Goal: Task Accomplishment & Management: Complete application form

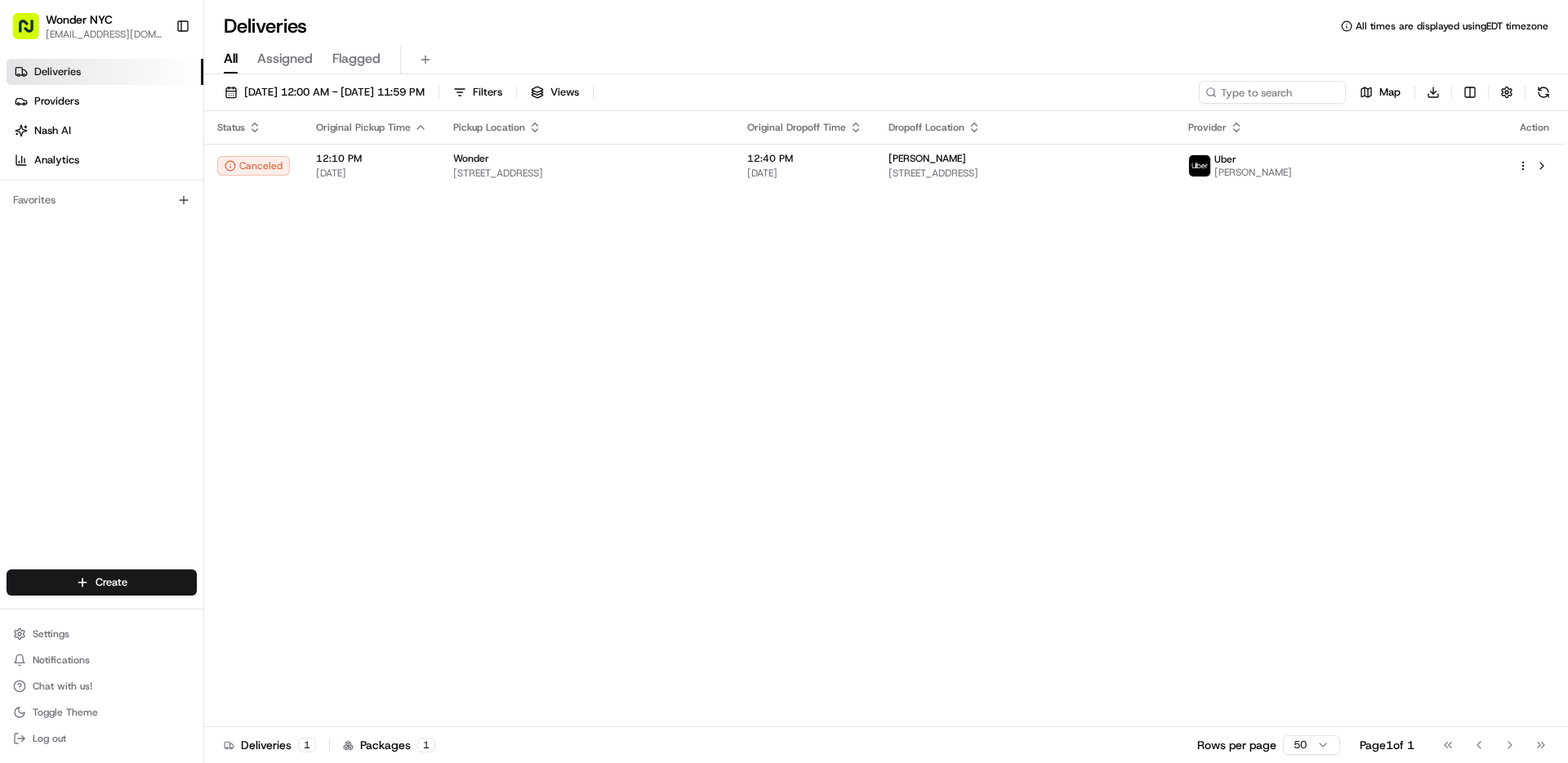
click at [84, 68] on link "Deliveries" at bounding box center [105, 72] width 197 height 27
click at [68, 70] on span "Deliveries" at bounding box center [57, 72] width 46 height 15
click at [119, 586] on html "Wonder NYC [EMAIL_ADDRESS][DOMAIN_NAME] Toggle Sidebar Deliveries Providers [PE…" at bounding box center [784, 382] width 1568 height 763
click at [250, 617] on link "Delivery" at bounding box center [295, 612] width 183 height 29
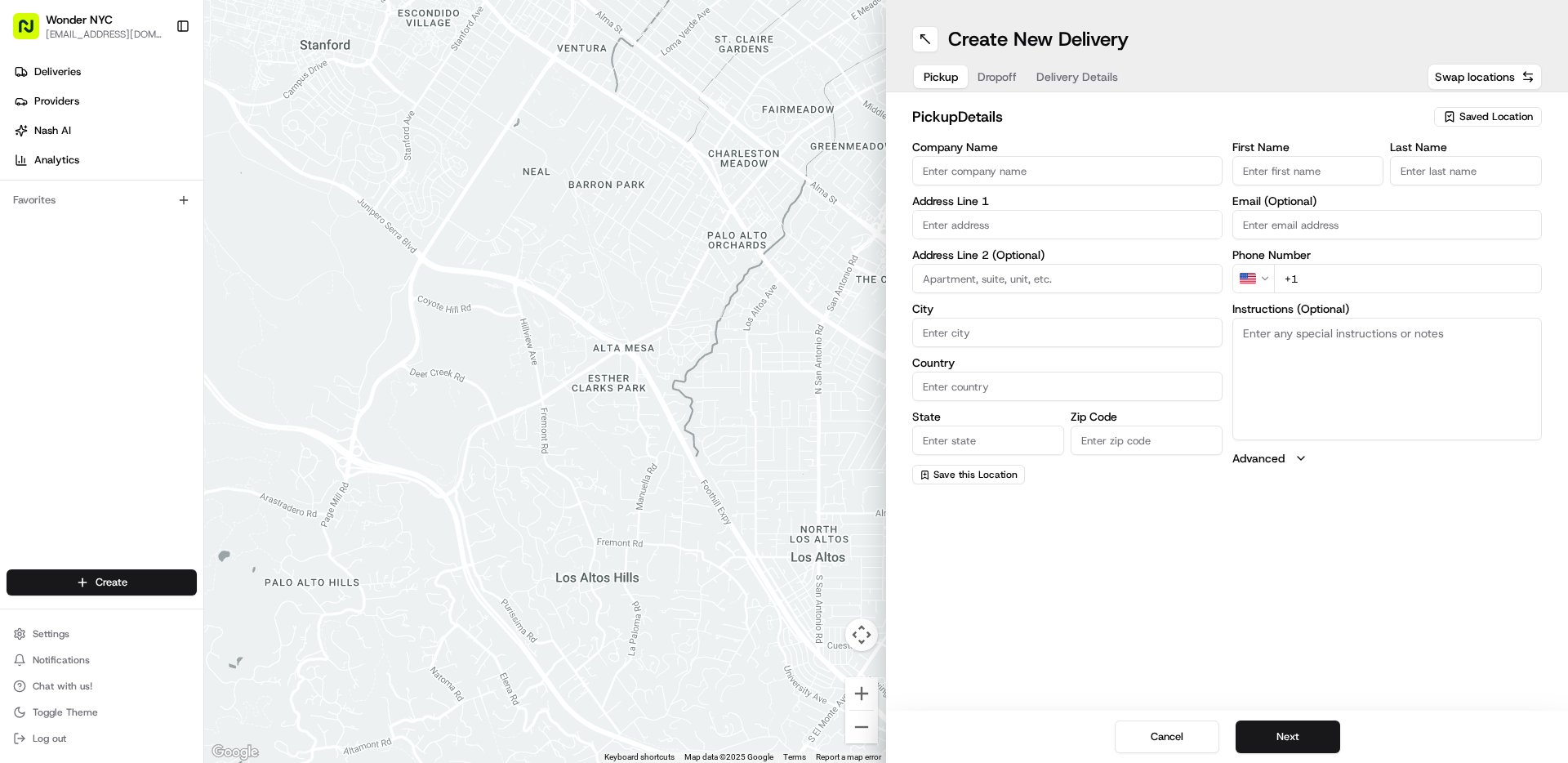
click at [961, 167] on input "Company Name" at bounding box center [1068, 170] width 310 height 29
type input "Wonder"
click at [1284, 173] on input "First Name" at bounding box center [1308, 170] width 152 height 29
click at [991, 71] on button "Dropoff" at bounding box center [997, 77] width 59 height 23
click at [1090, 75] on span "Delivery Details" at bounding box center [1095, 77] width 81 height 17
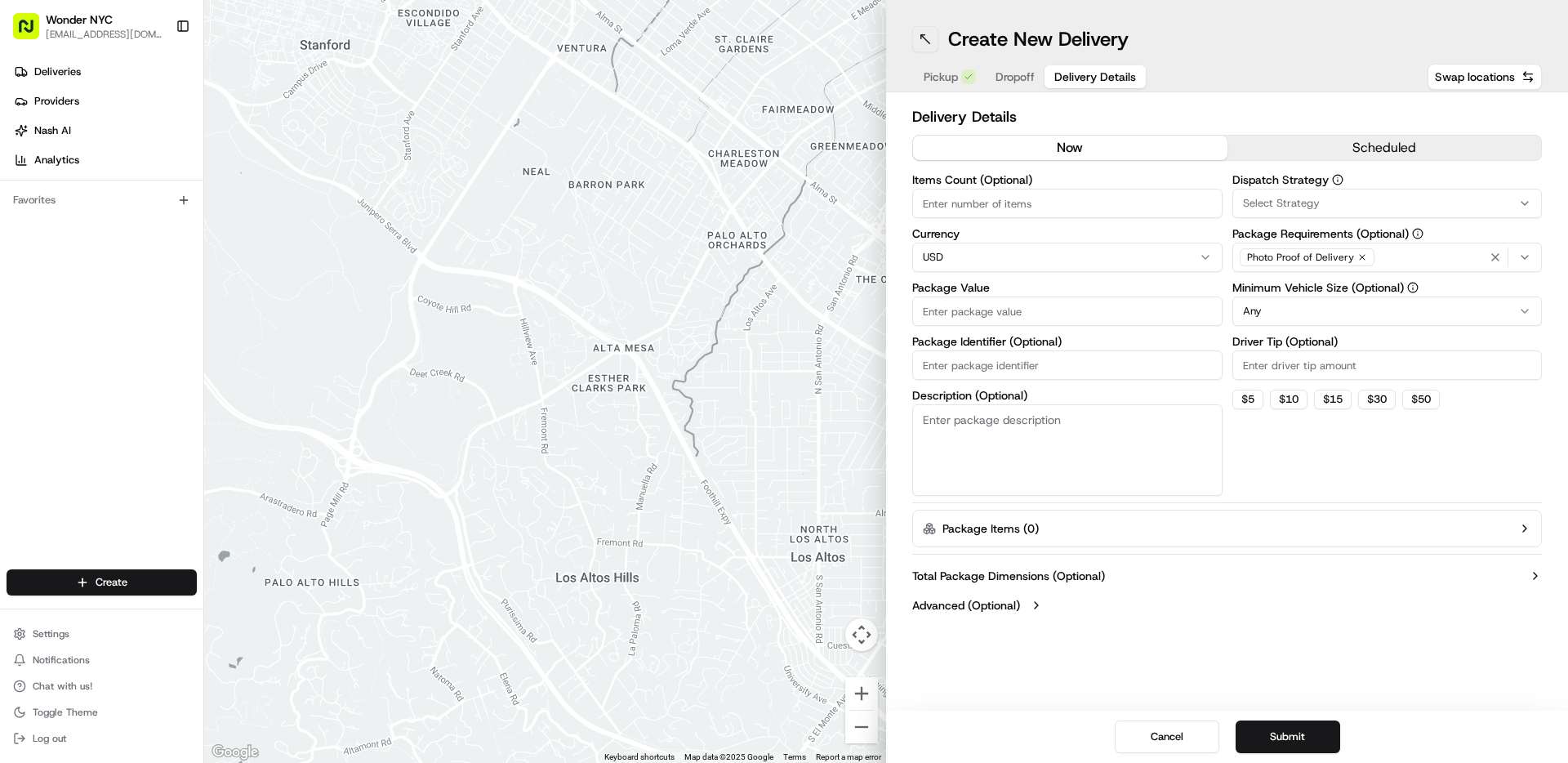
click at [924, 34] on button at bounding box center [926, 40] width 27 height 27
